Goal: Find specific page/section: Find specific page/section

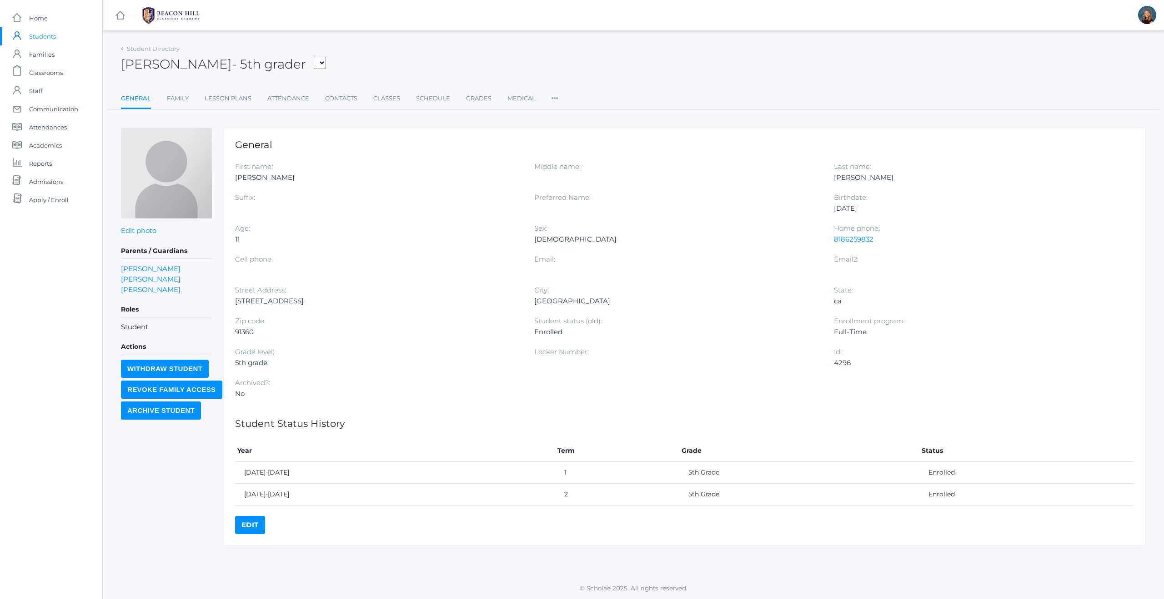
click at [42, 34] on span "Students" at bounding box center [42, 36] width 27 height 18
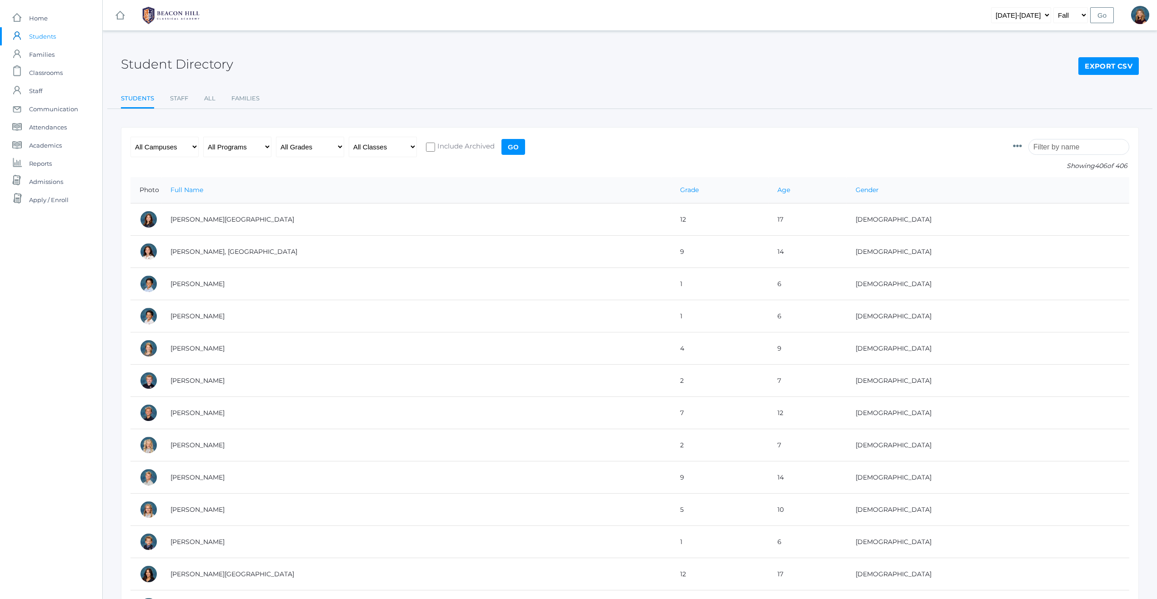
click at [1076, 148] on input "search" at bounding box center [1078, 147] width 101 height 16
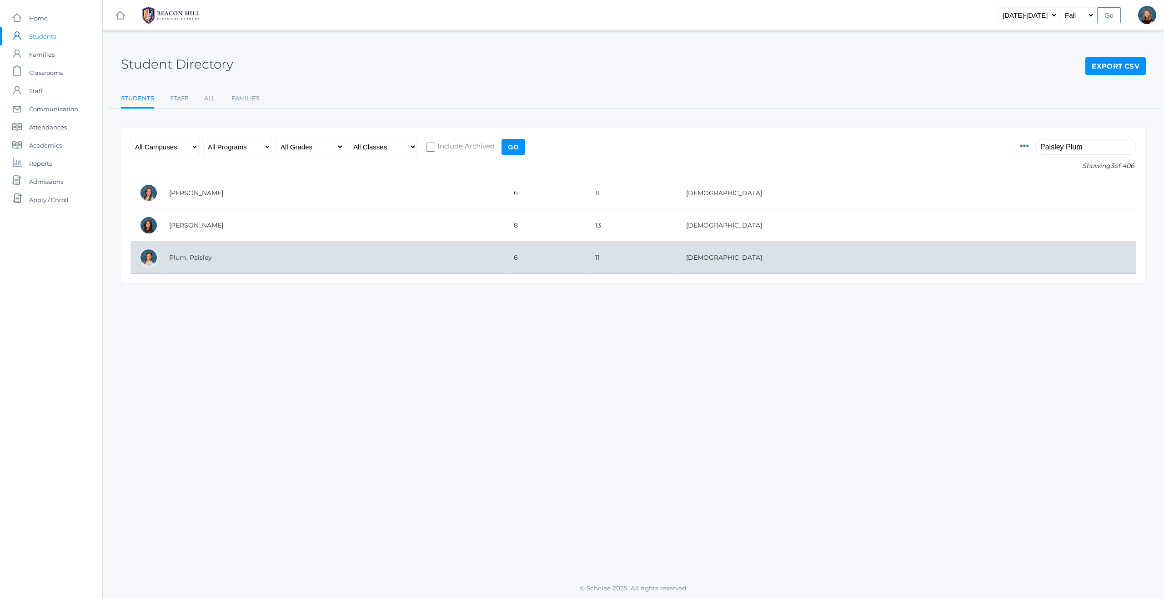
type input "Paisley Plum"
click at [384, 267] on td "Plum, Paisley" at bounding box center [332, 258] width 345 height 32
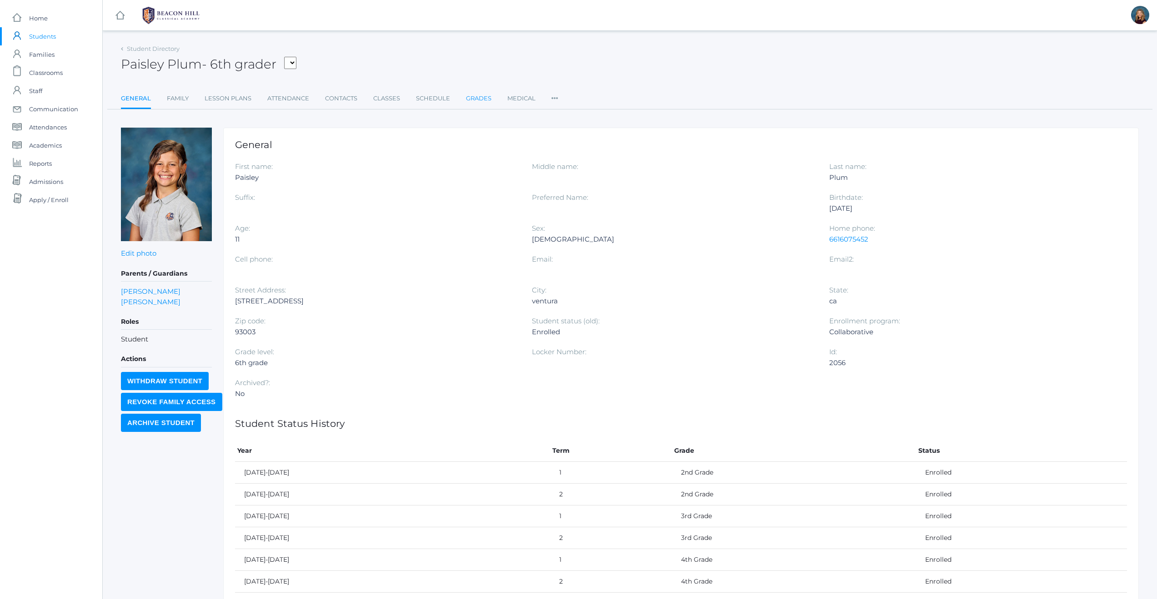
click at [482, 98] on link "Grades" at bounding box center [478, 99] width 25 height 18
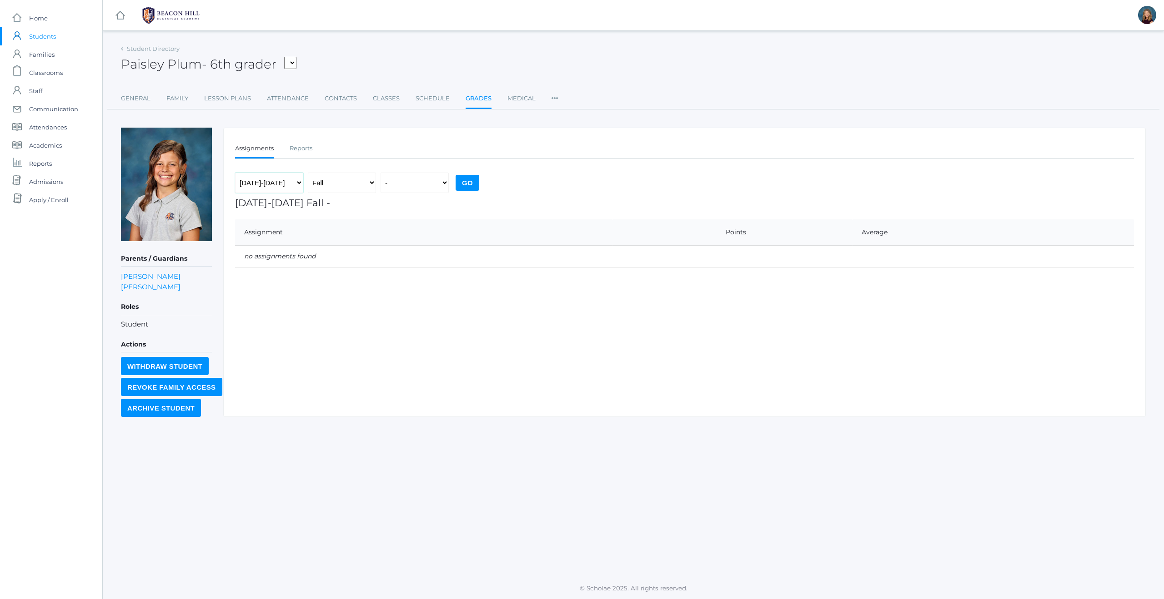
click at [300, 182] on select "2019-2020 2020-2021 2021-2022 2022-2023 2023-2024 2024-2025 2025-2026" at bounding box center [269, 183] width 68 height 20
